Goal: Task Accomplishment & Management: Manage account settings

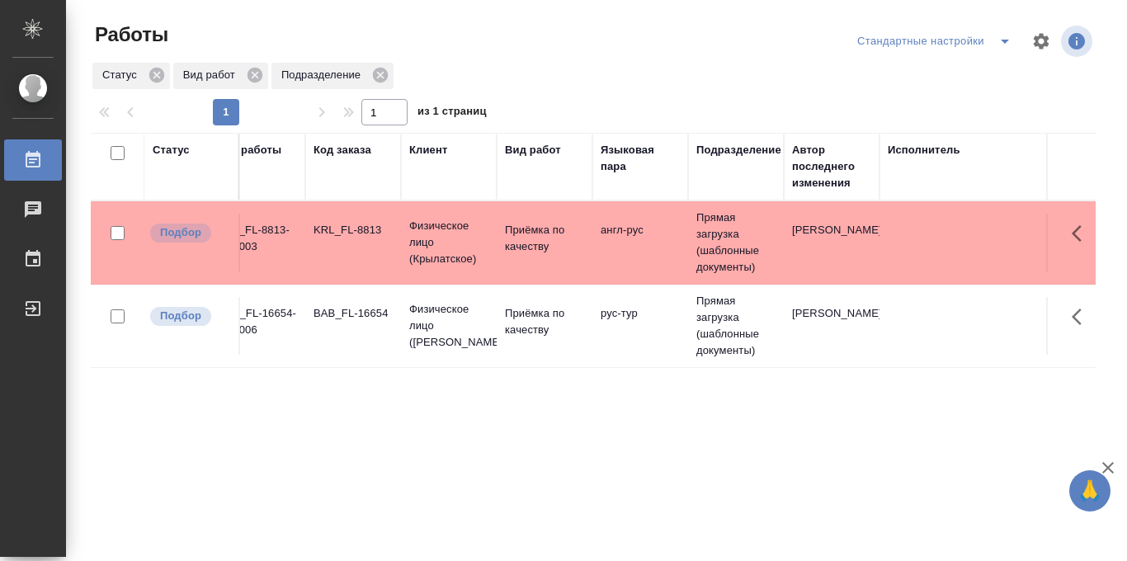
scroll to position [0, 16]
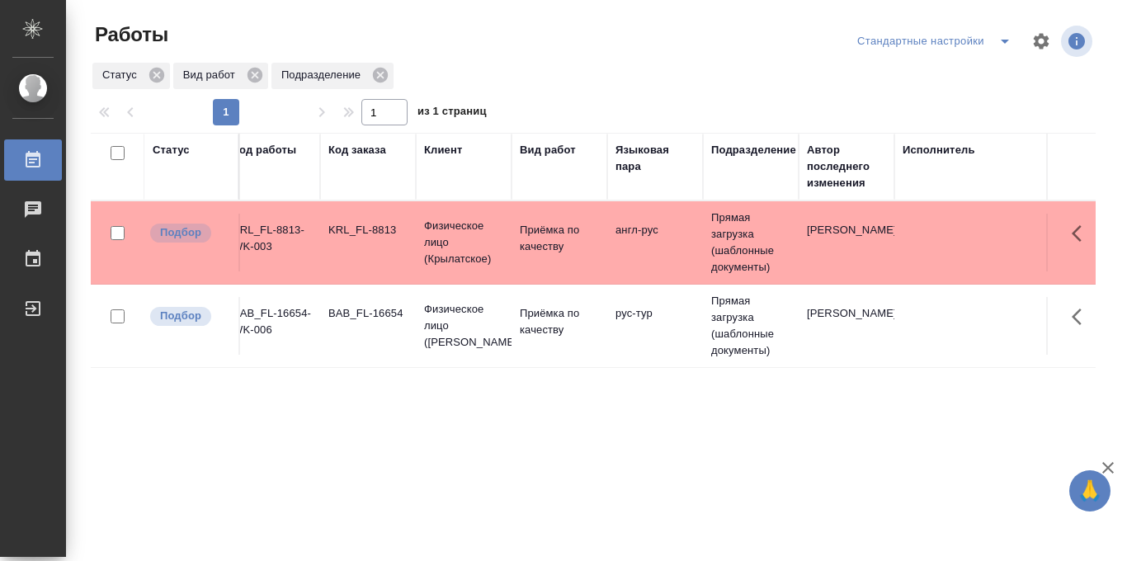
click at [958, 45] on div "Стандартные настройки" at bounding box center [937, 41] width 168 height 26
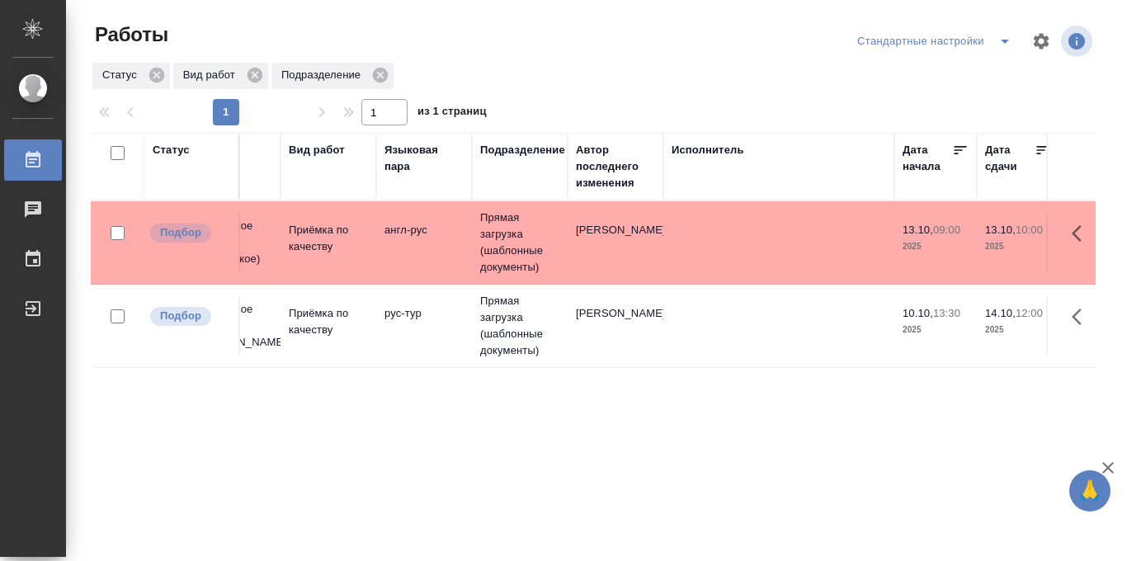
scroll to position [0, 266]
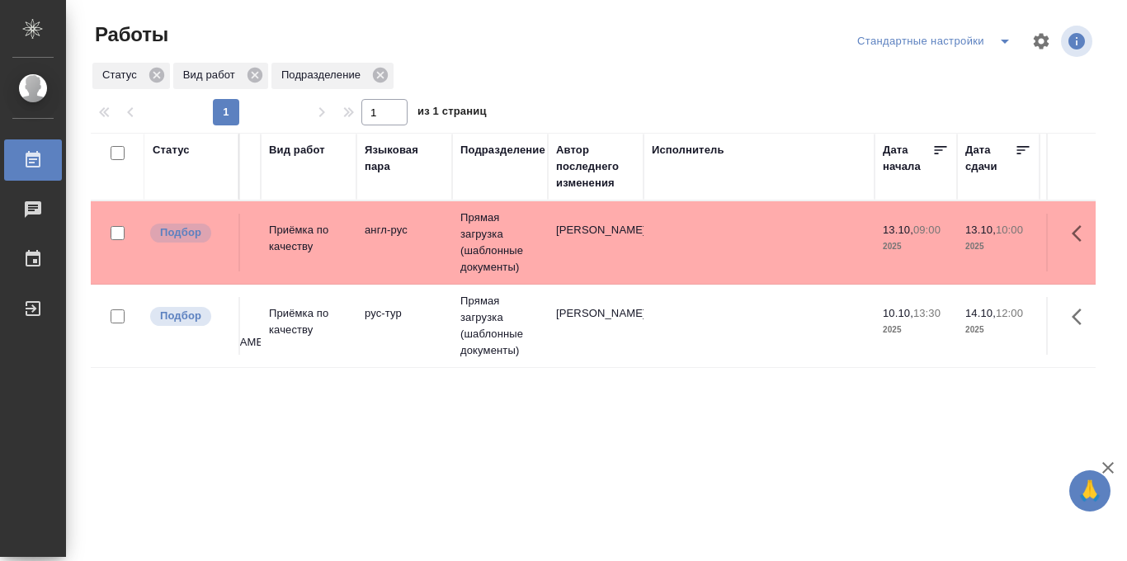
click at [374, 342] on td "рус-тур" at bounding box center [404, 326] width 96 height 58
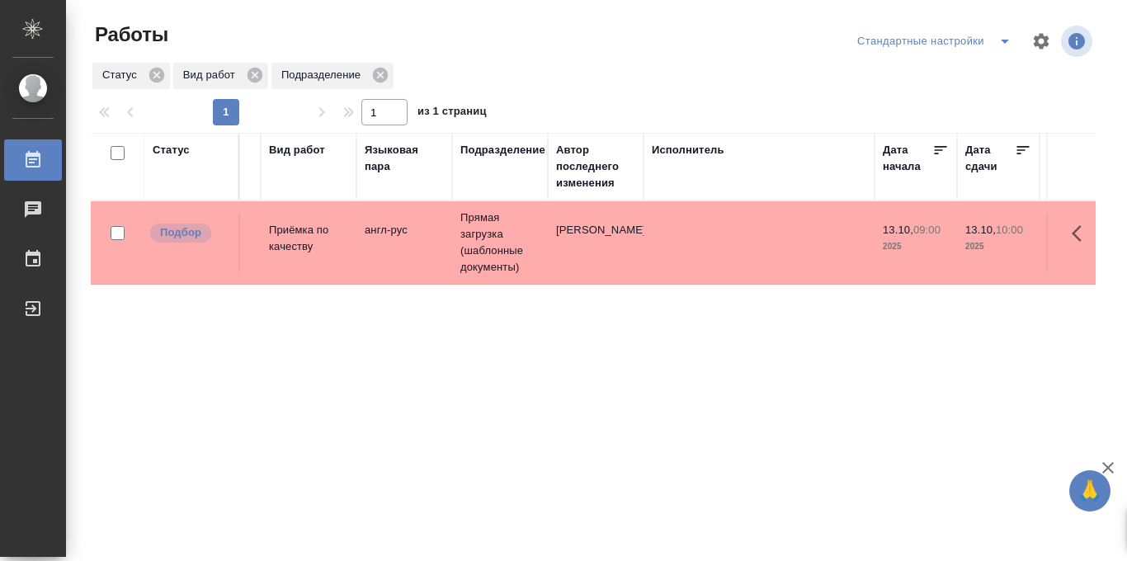
click at [182, 184] on div "Статус" at bounding box center [192, 167] width 78 height 50
click at [175, 150] on div "Статус" at bounding box center [171, 150] width 37 height 17
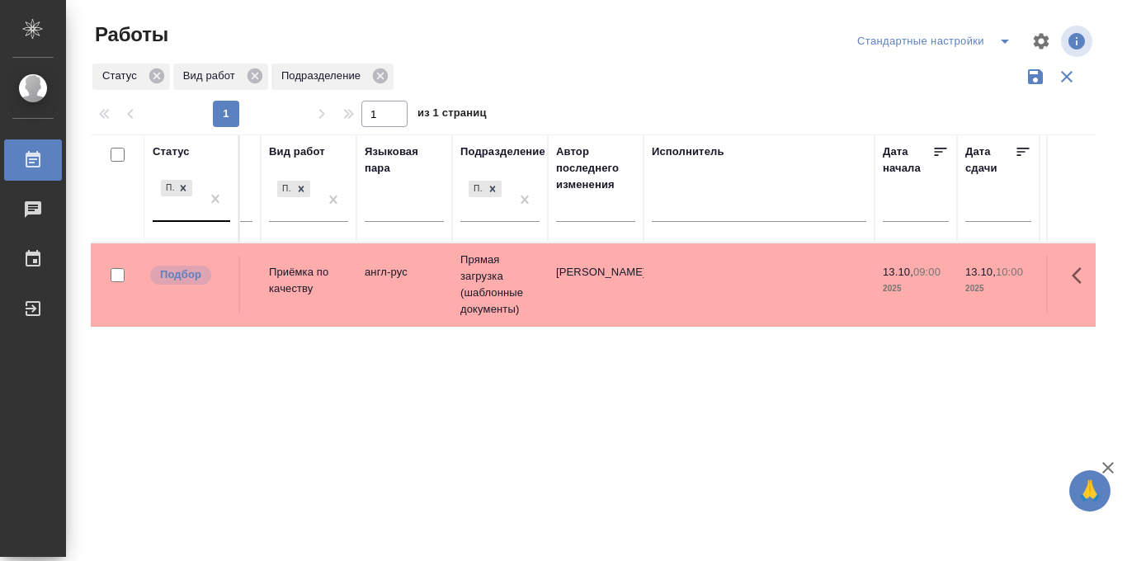
click at [171, 211] on div "Подбор" at bounding box center [177, 199] width 48 height 45
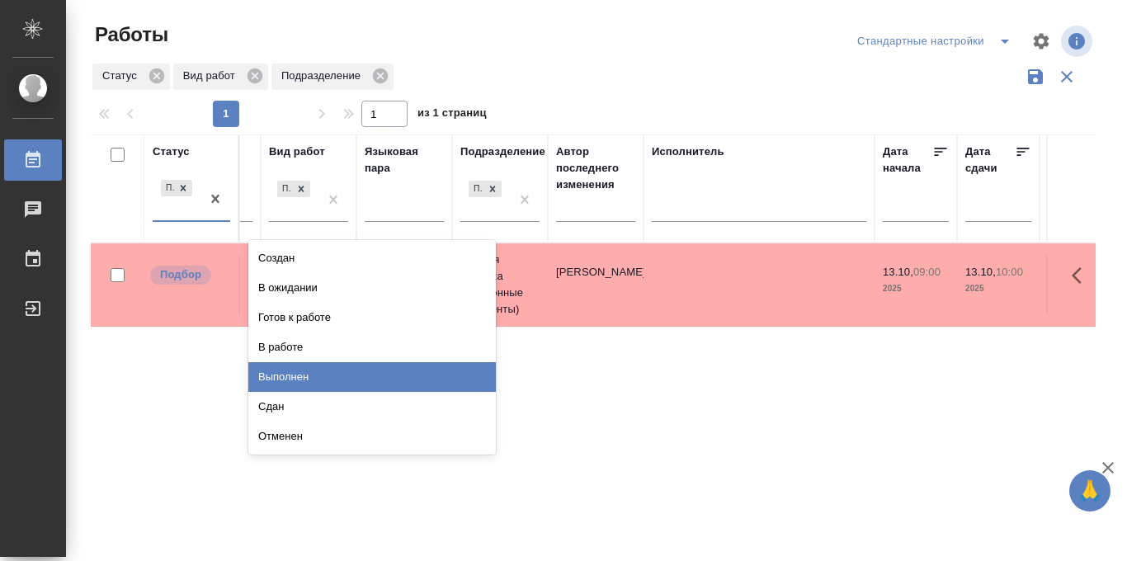
click at [294, 380] on div "Выполнен" at bounding box center [372, 377] width 248 height 30
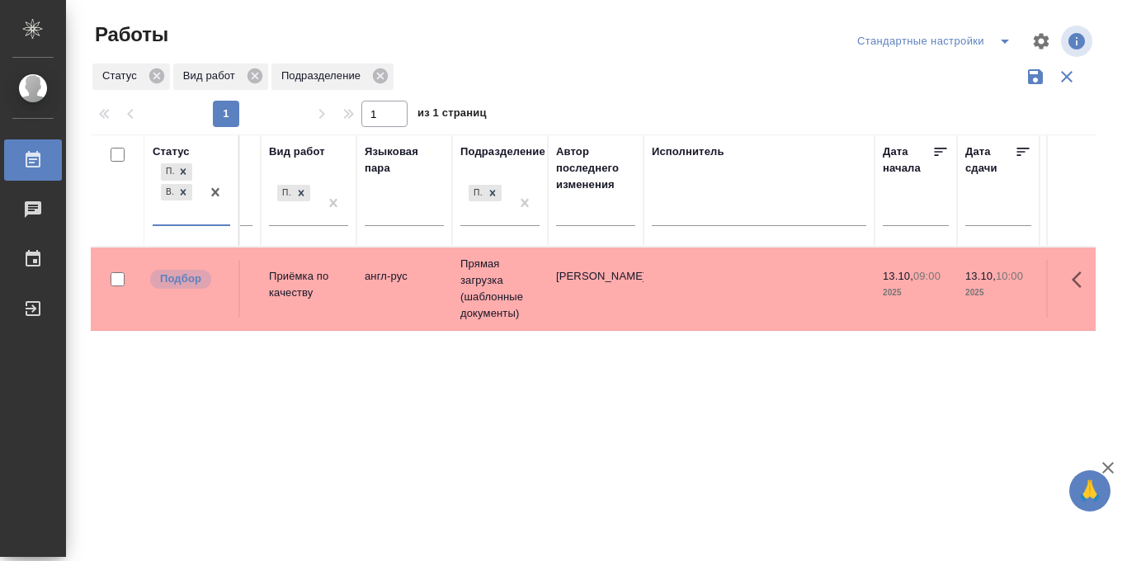
click at [995, 38] on icon "split button" at bounding box center [1005, 41] width 20 height 20
click at [918, 70] on li "в работе" at bounding box center [934, 74] width 172 height 26
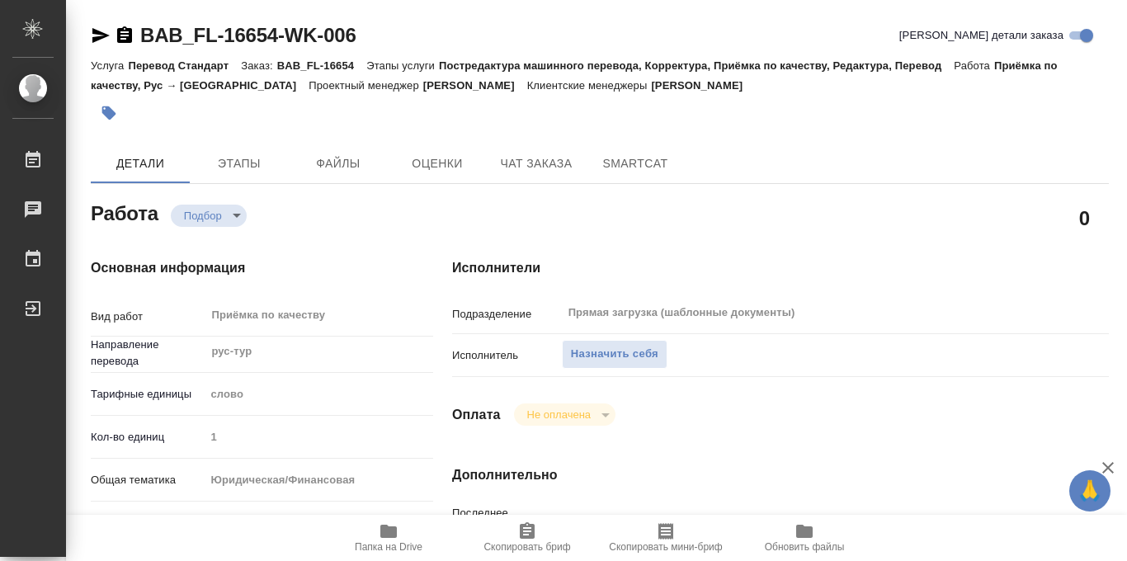
scroll to position [879, 0]
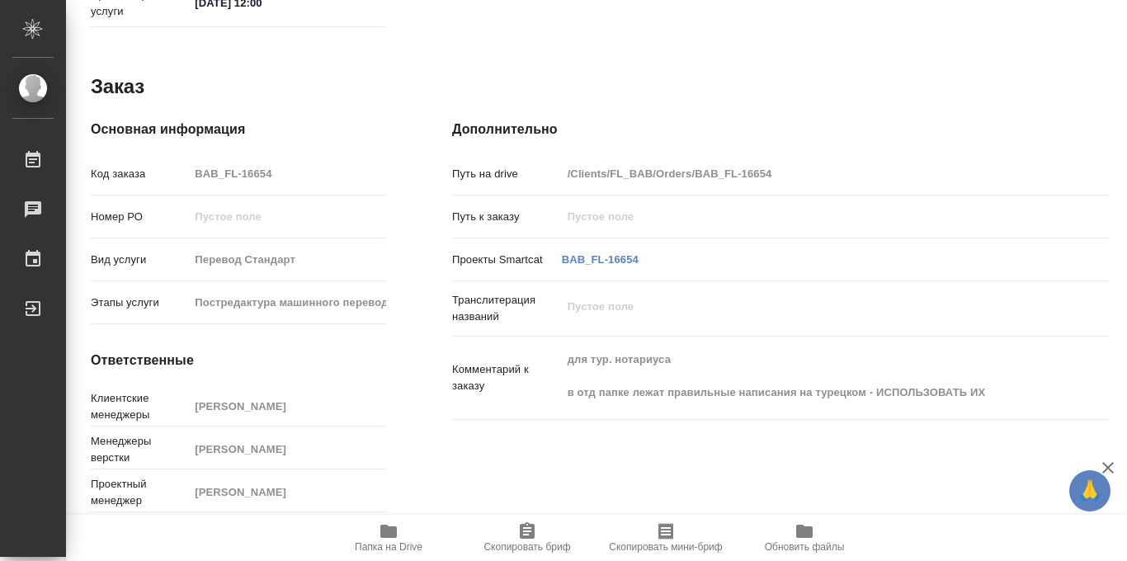
click at [388, 535] on icon "button" at bounding box center [388, 531] width 17 height 13
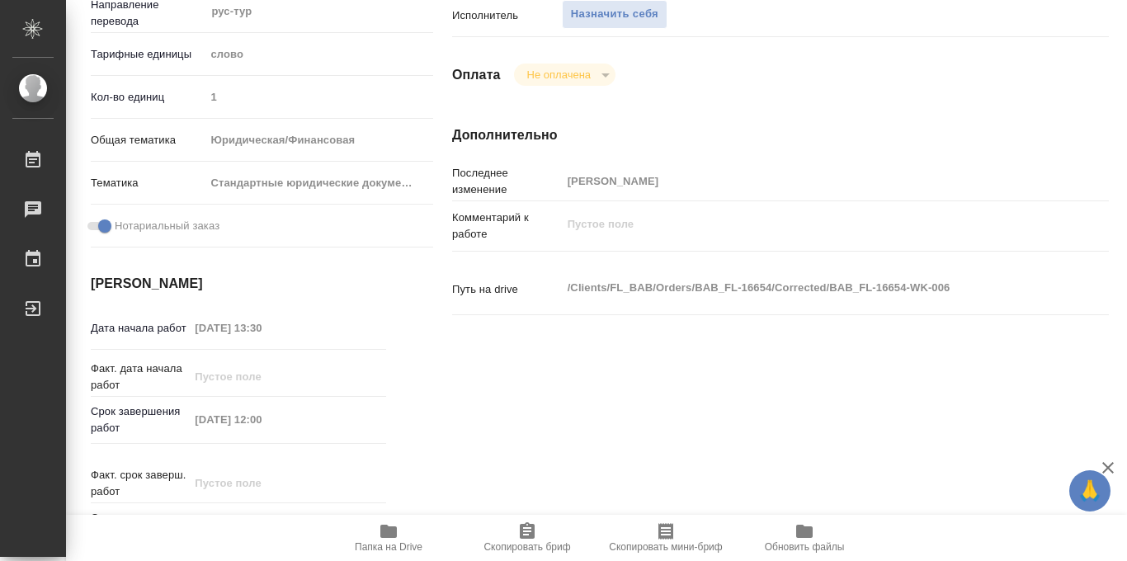
scroll to position [0, 0]
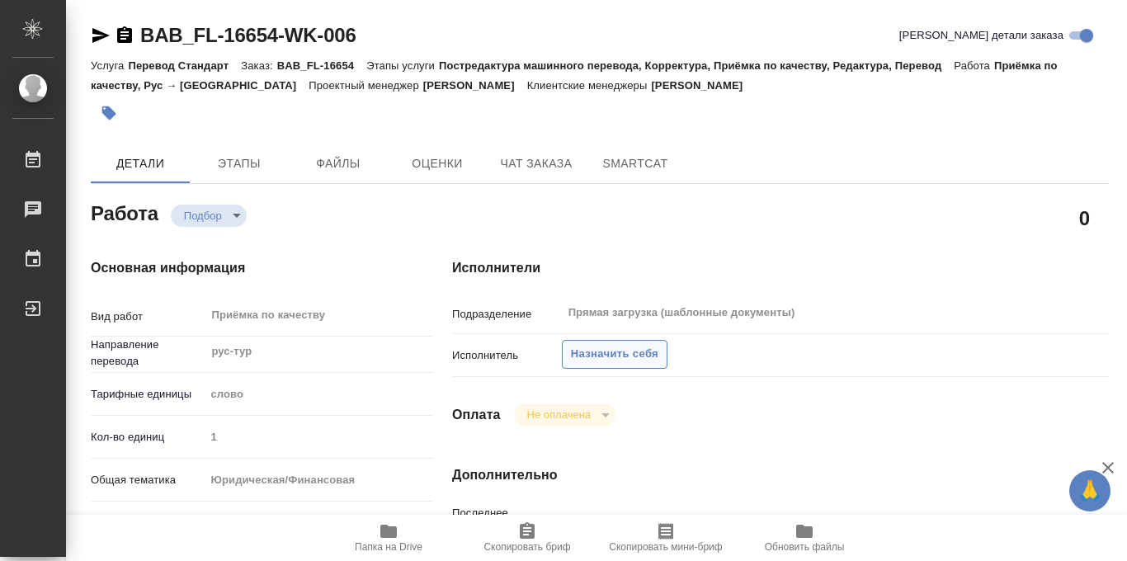
click at [592, 342] on button "Назначить себя" at bounding box center [615, 354] width 106 height 29
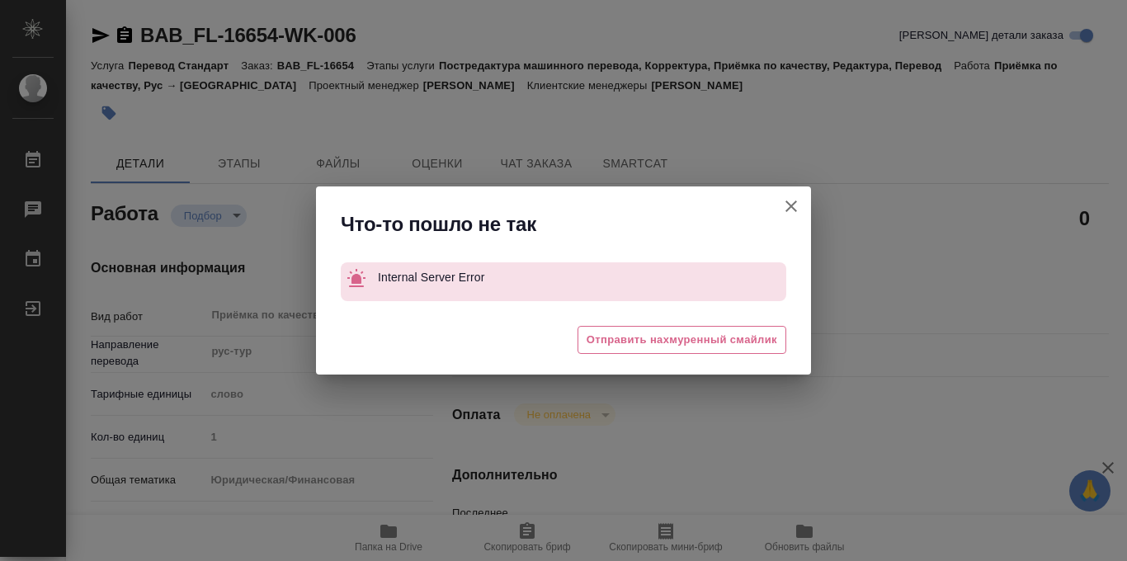
click at [786, 204] on icon "button" at bounding box center [791, 206] width 20 height 20
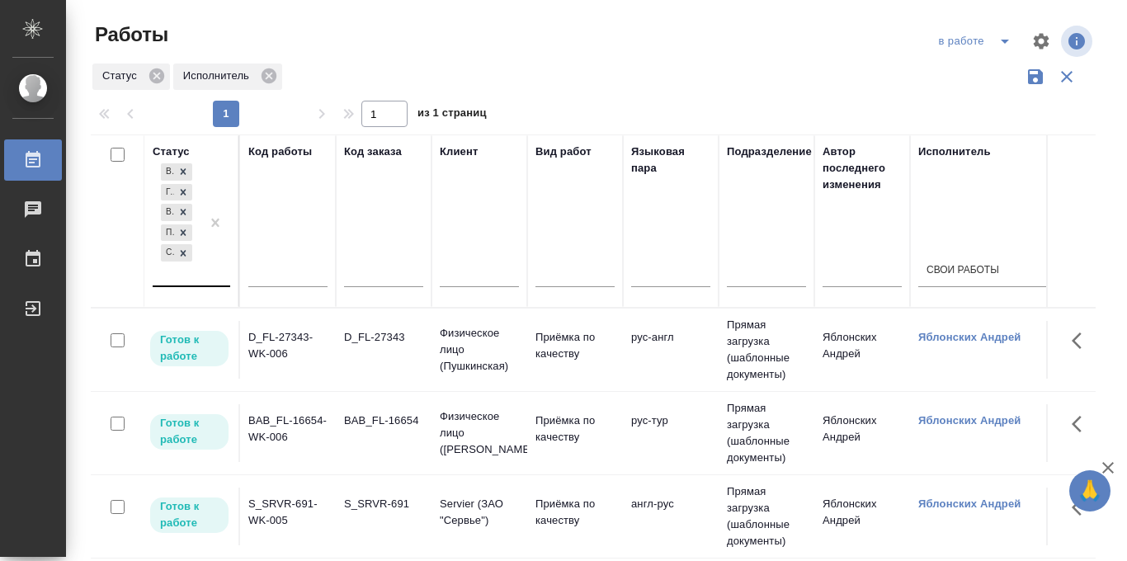
click at [167, 276] on div "В ожидании Готов к работе В работе Подбор Создан" at bounding box center [177, 222] width 48 height 125
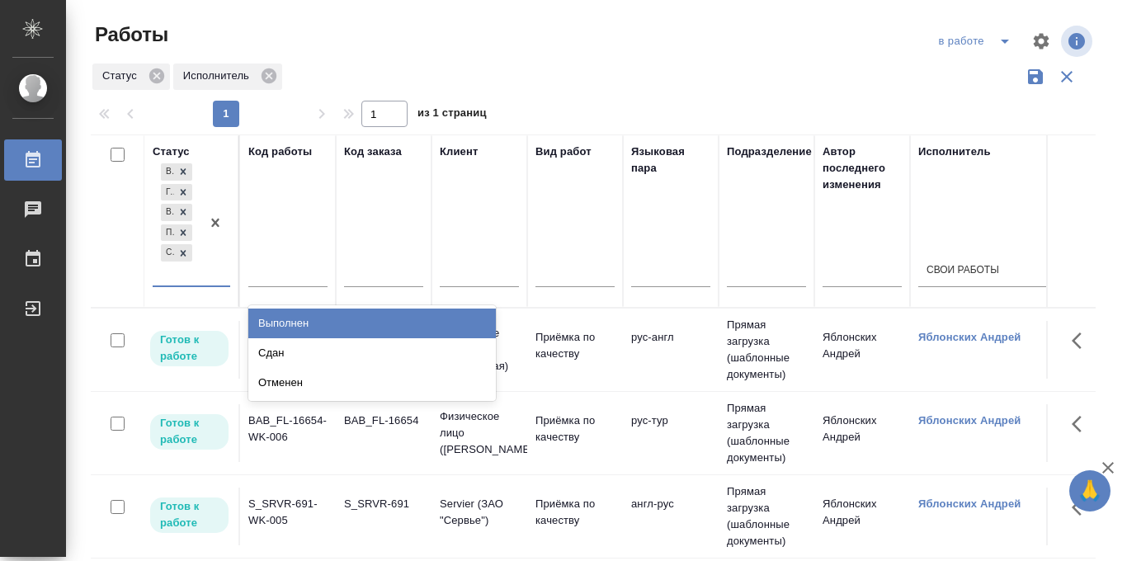
click at [281, 320] on div "Выполнен" at bounding box center [372, 324] width 248 height 30
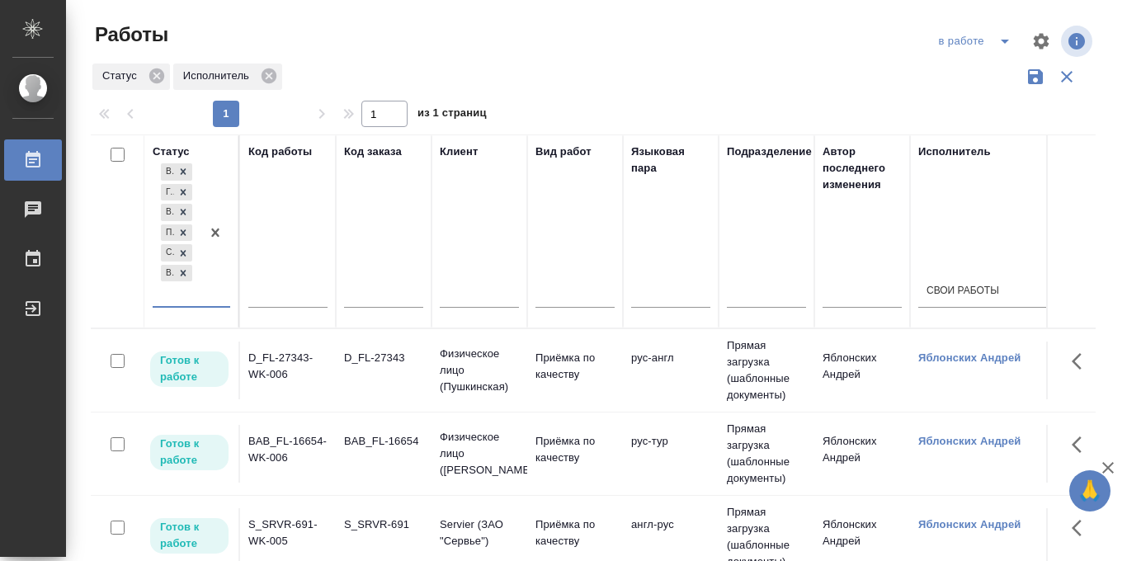
click at [749, 36] on div at bounding box center [599, 41] width 339 height 40
click at [1029, 78] on icon "button" at bounding box center [1035, 76] width 15 height 15
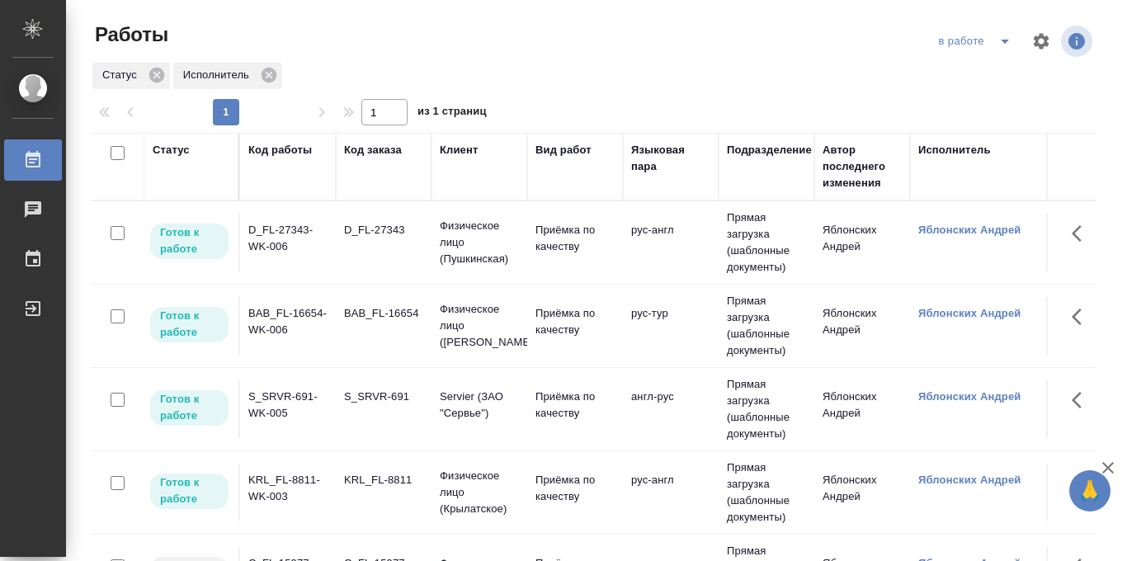
click at [172, 148] on div "Статус" at bounding box center [171, 150] width 37 height 17
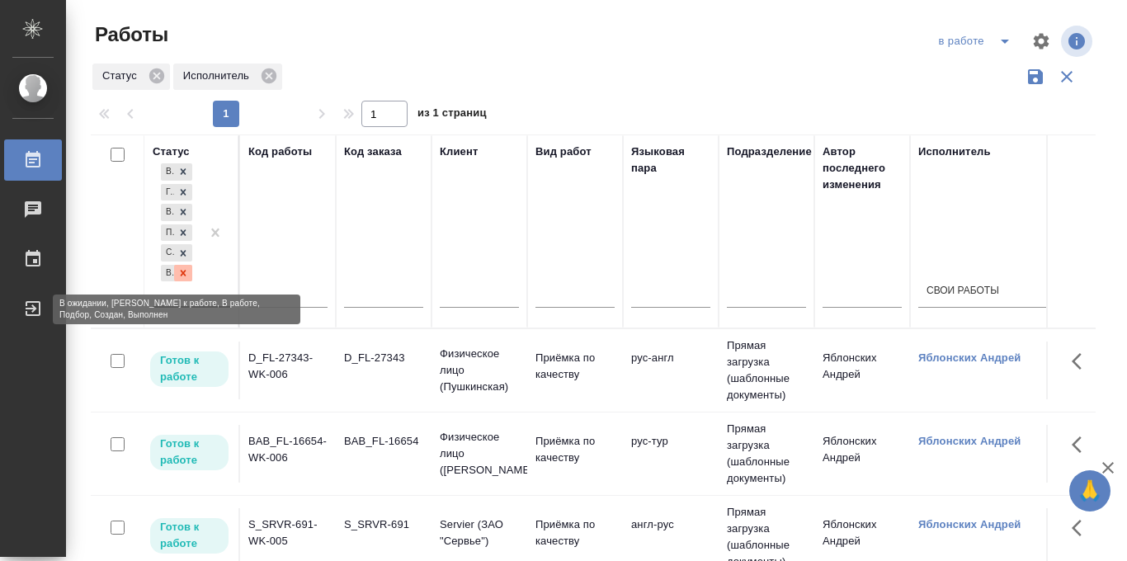
click at [185, 273] on icon at bounding box center [183, 273] width 12 height 12
